Goal: Entertainment & Leisure: Browse casually

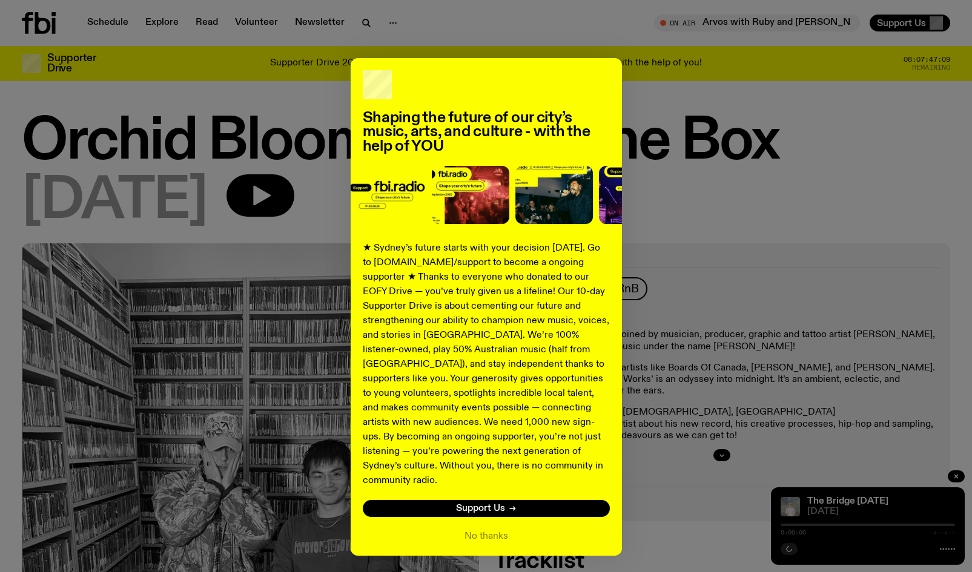
click at [509, 27] on div "Shaping the future of our city’s music, arts, and culture - with the help of YO…" at bounding box center [486, 286] width 972 height 572
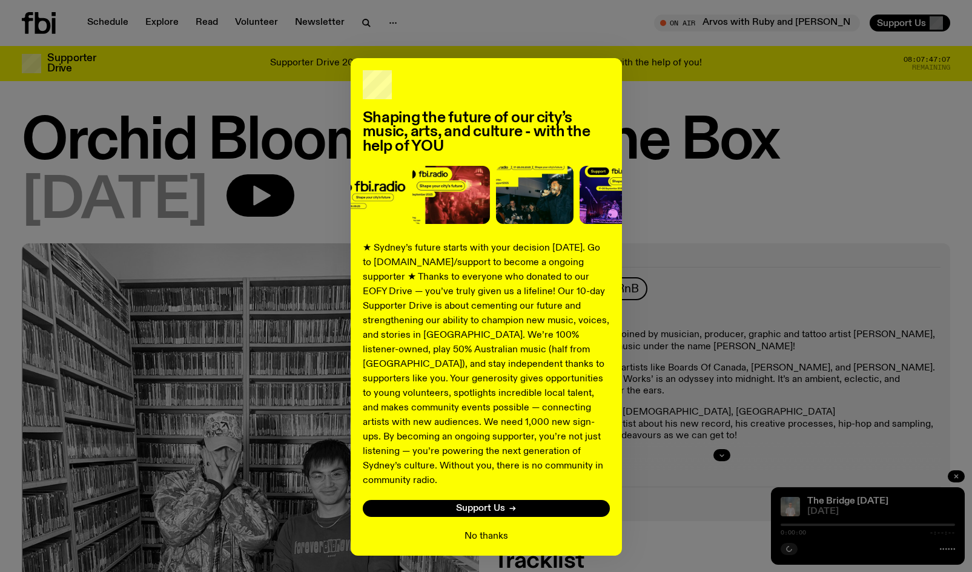
click at [474, 529] on button "No thanks" at bounding box center [486, 536] width 44 height 15
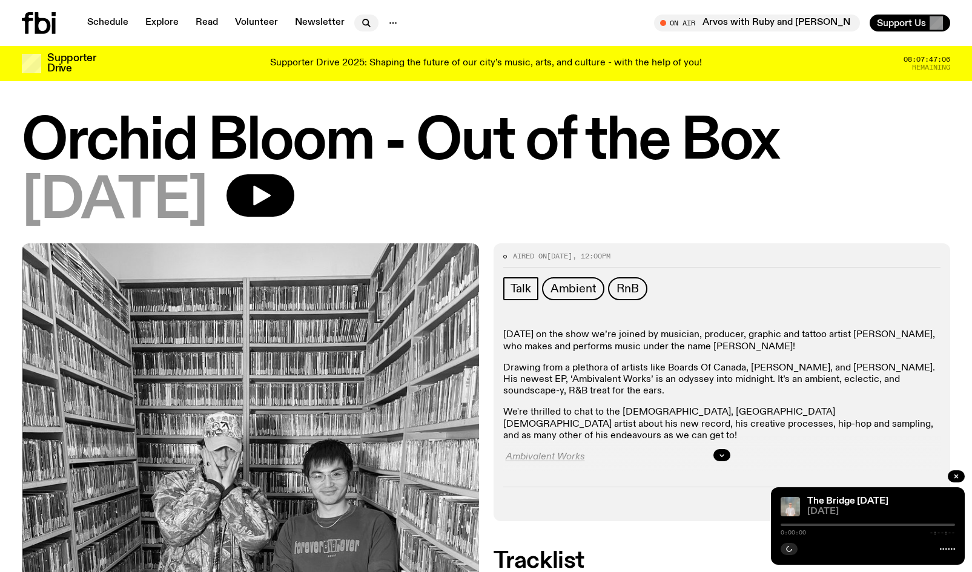
click at [364, 19] on icon "button" at bounding box center [365, 21] width 5 height 5
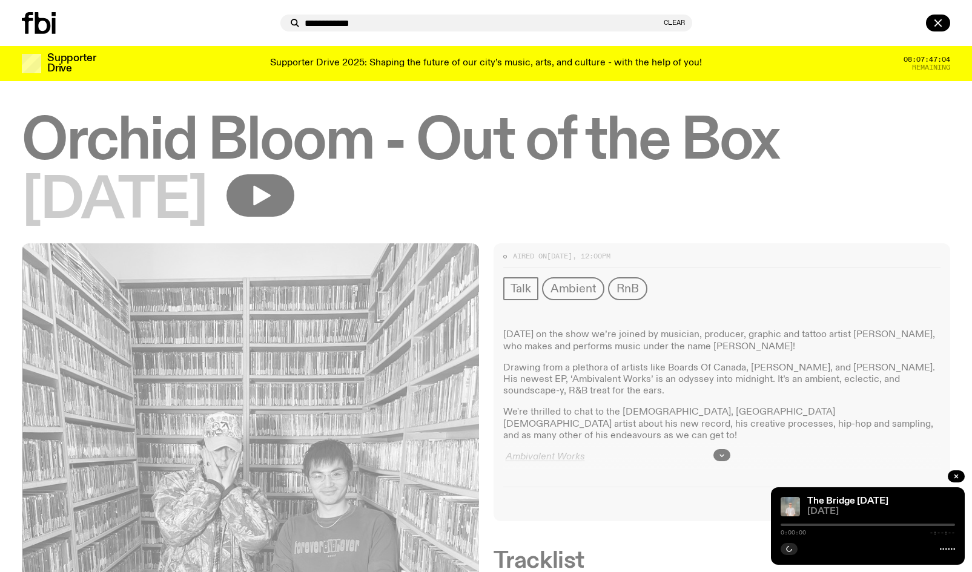
type input "**********"
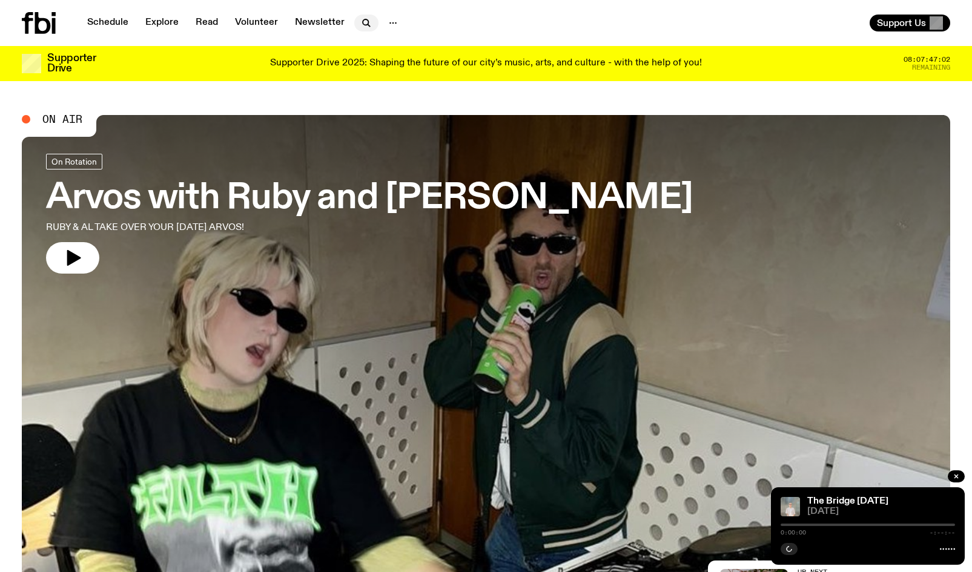
click at [359, 23] on icon "button" at bounding box center [366, 23] width 15 height 15
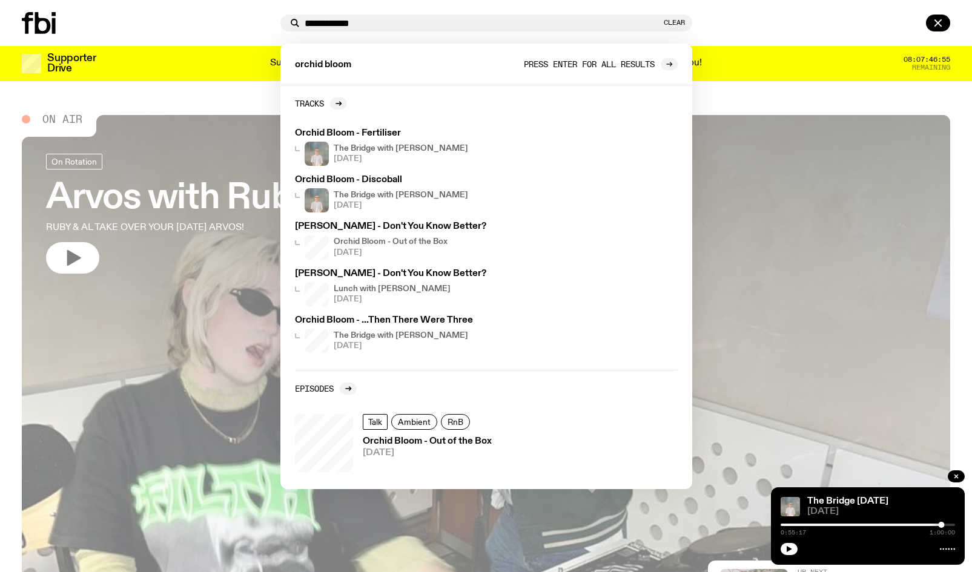
type input "**********"
click at [663, 62] on div at bounding box center [669, 64] width 17 height 12
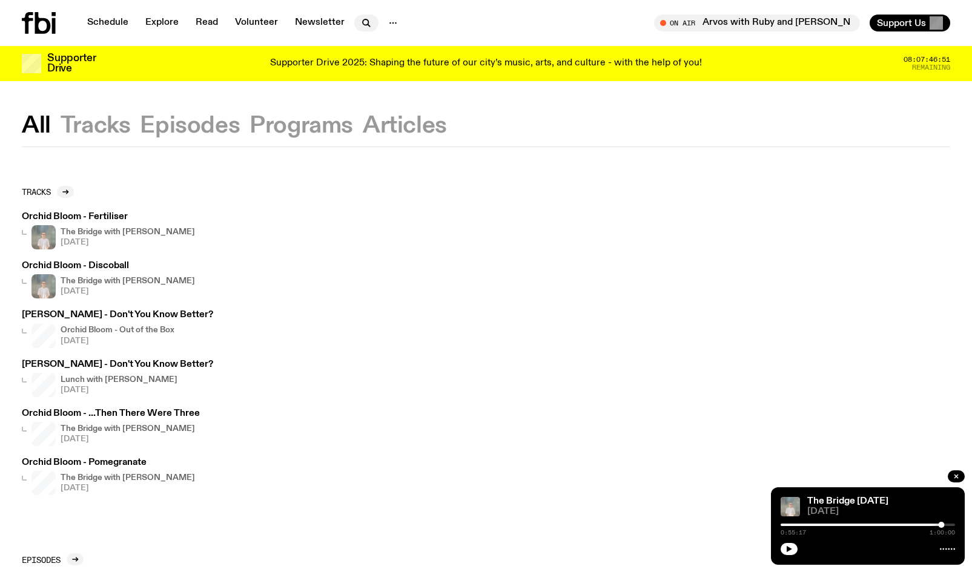
click at [362, 30] on icon "button" at bounding box center [366, 23] width 15 height 15
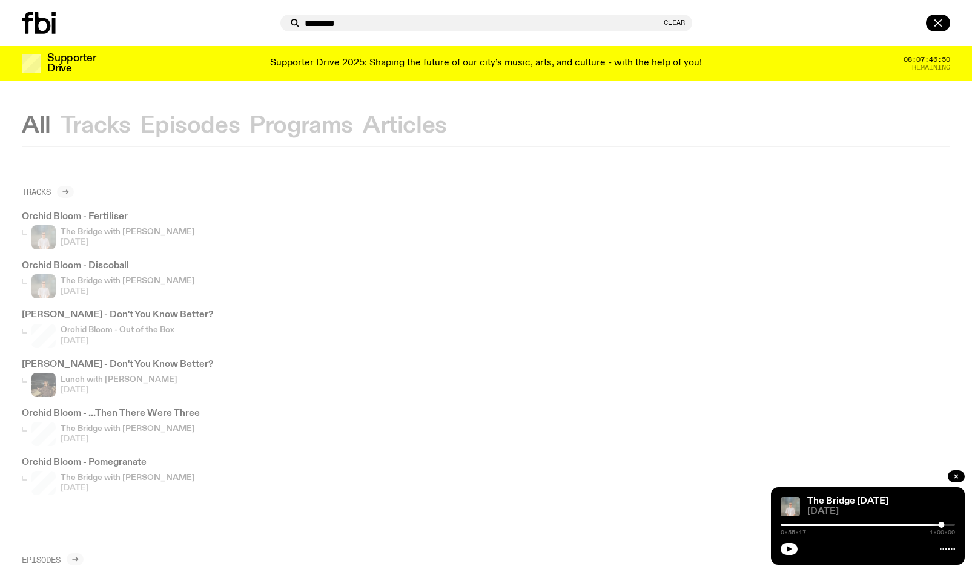
type input "*********"
drag, startPoint x: 363, startPoint y: 23, endPoint x: 220, endPoint y: 13, distance: 143.2
click at [228, 13] on div "********* . . ." at bounding box center [486, 23] width 972 height 46
click at [192, 28] on div at bounding box center [149, 23] width 254 height 22
click at [45, 15] on icon at bounding box center [39, 23] width 34 height 22
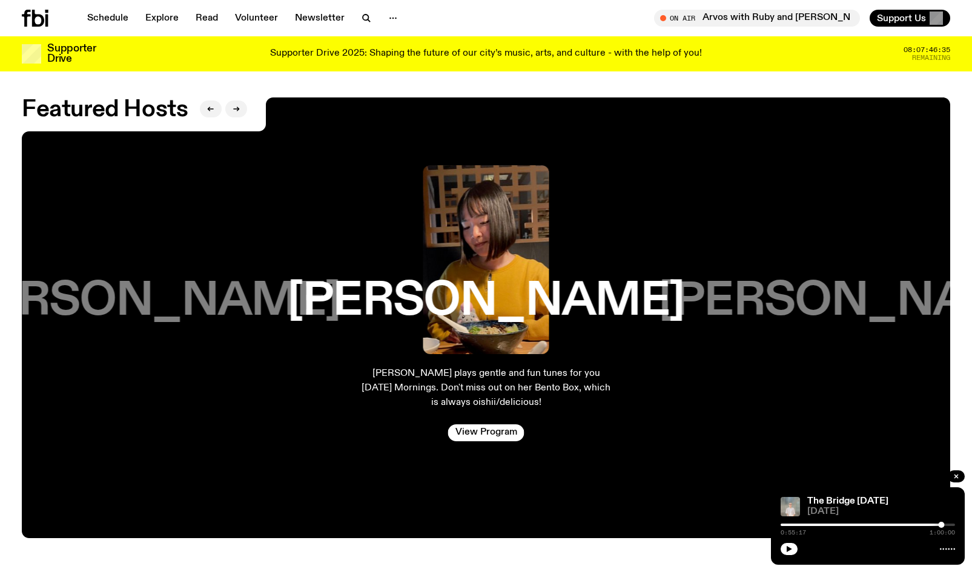
scroll to position [2051, 0]
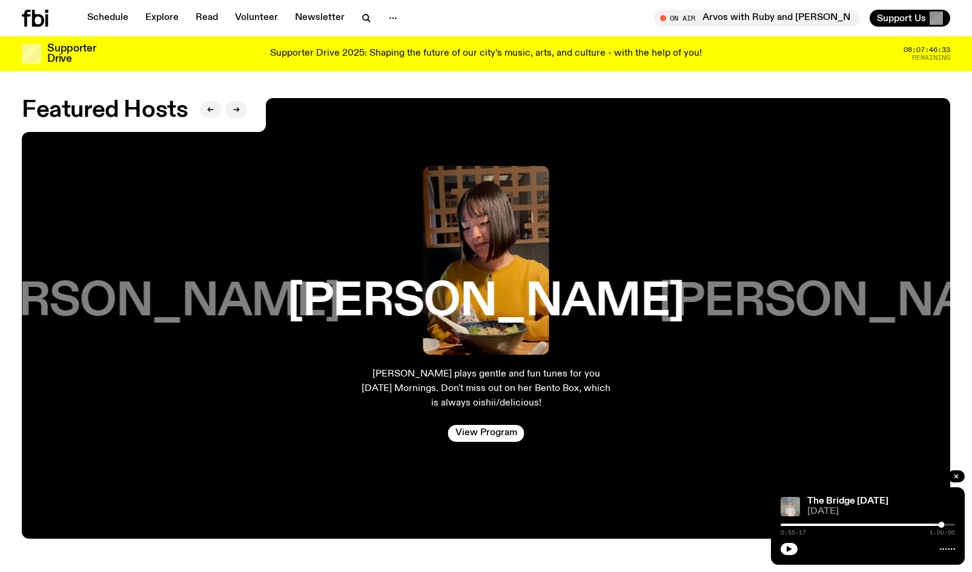
click at [217, 279] on h3 "[PERSON_NAME]" at bounding box center [142, 302] width 397 height 46
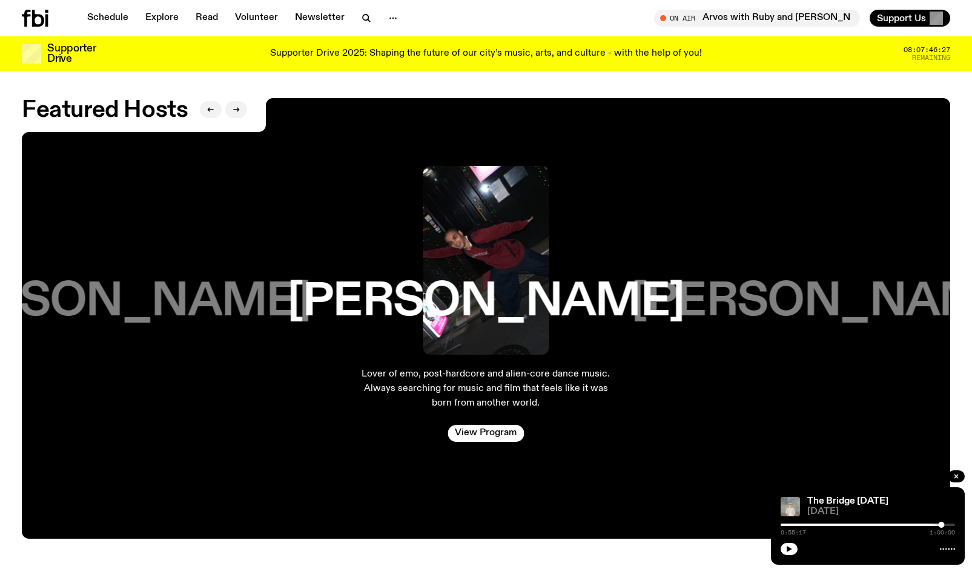
click at [180, 201] on div "[PERSON_NAME]" at bounding box center [112, 260] width 312 height 189
click at [179, 285] on h3 "[PERSON_NAME]" at bounding box center [111, 302] width 397 height 46
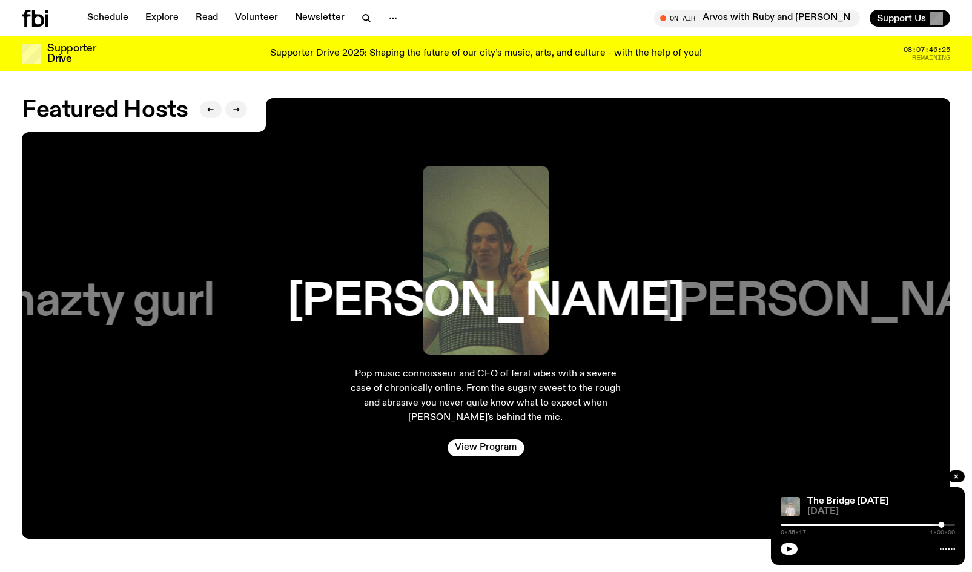
click at [179, 285] on h3 "nazty gurl" at bounding box center [111, 302] width 205 height 46
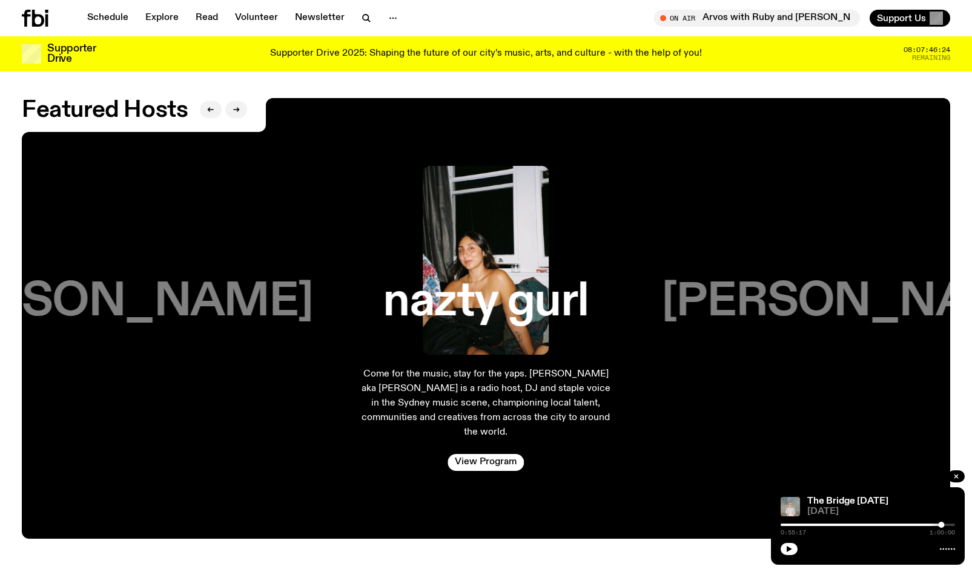
click at [179, 285] on h3 "[PERSON_NAME]" at bounding box center [114, 302] width 397 height 46
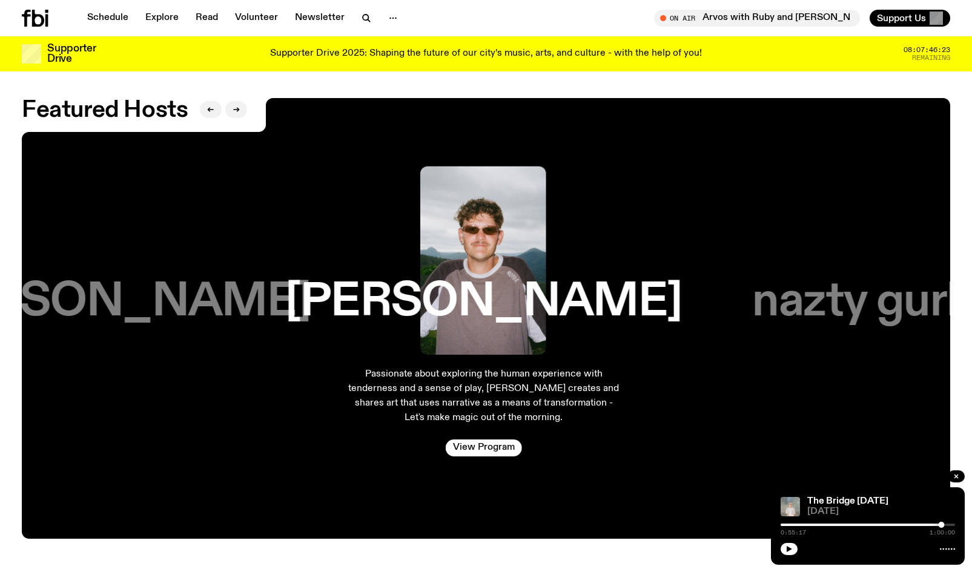
click at [179, 285] on h3 "[PERSON_NAME]" at bounding box center [112, 302] width 397 height 46
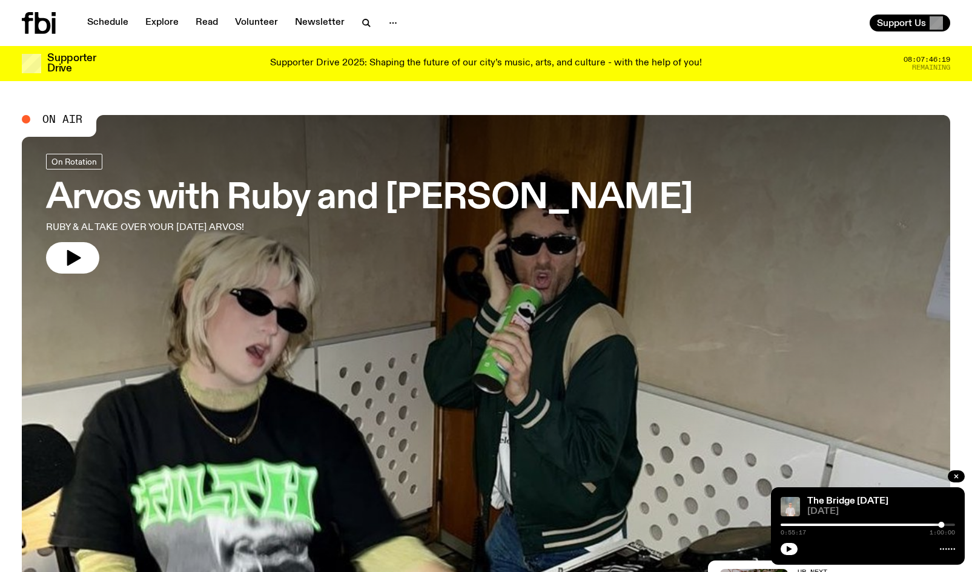
scroll to position [0, 0]
